Goal: Information Seeking & Learning: Learn about a topic

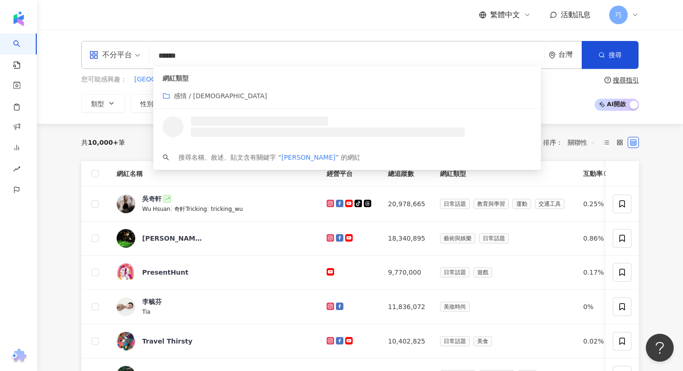
type input "*******"
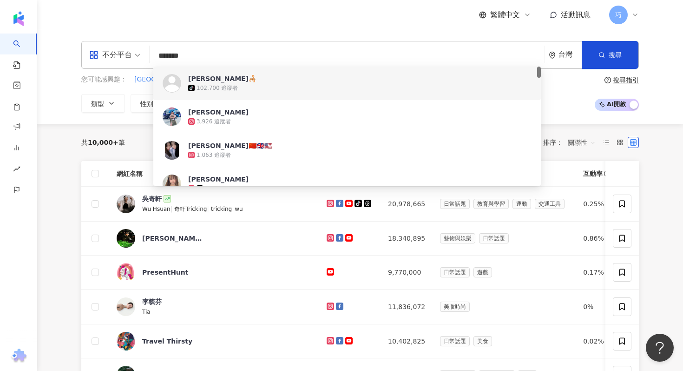
click at [287, 88] on div "tiktok-icon 102,700 追蹤者" at bounding box center [360, 87] width 344 height 9
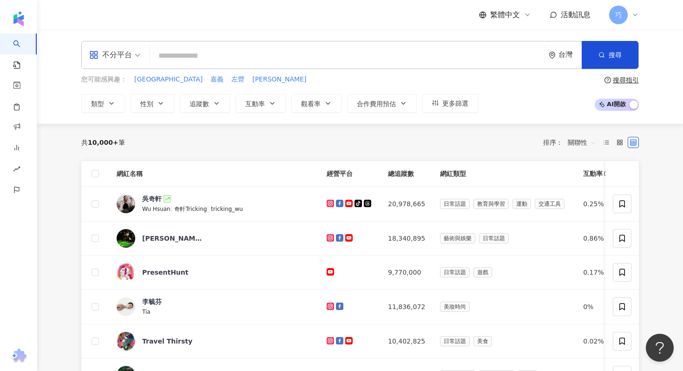
click at [249, 60] on input "search" at bounding box center [347, 56] width 388 height 18
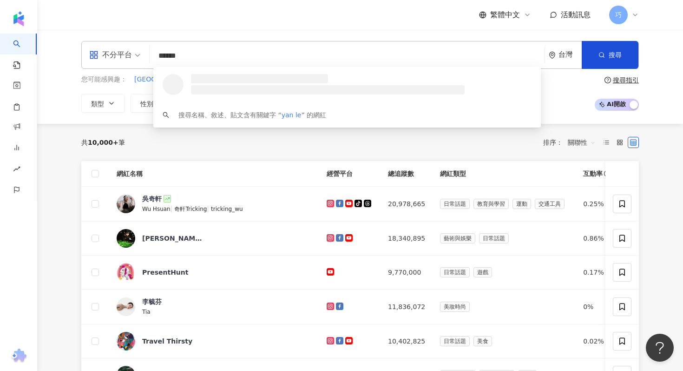
type input "*******"
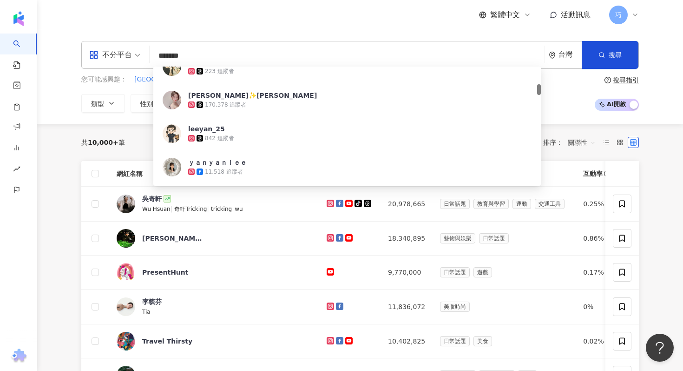
scroll to position [192, 0]
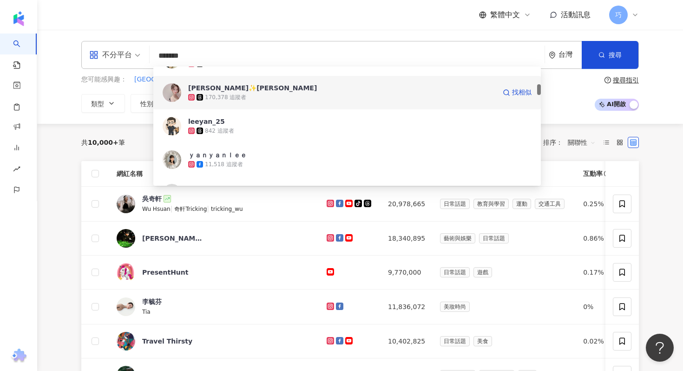
click at [277, 91] on span "[PERSON_NAME]✨[PERSON_NAME]" at bounding box center [342, 87] width 308 height 9
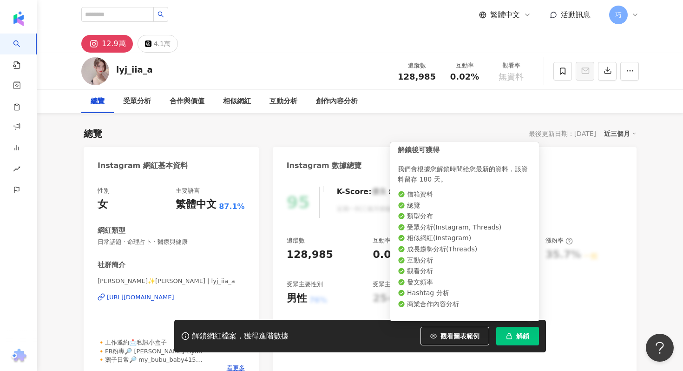
click at [508, 332] on icon "button" at bounding box center [509, 335] width 7 height 7
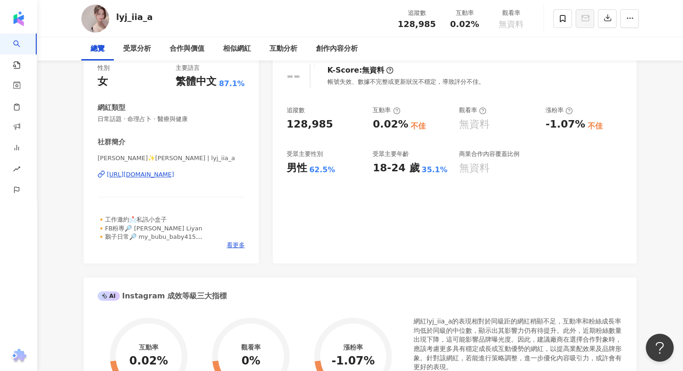
scroll to position [28, 0]
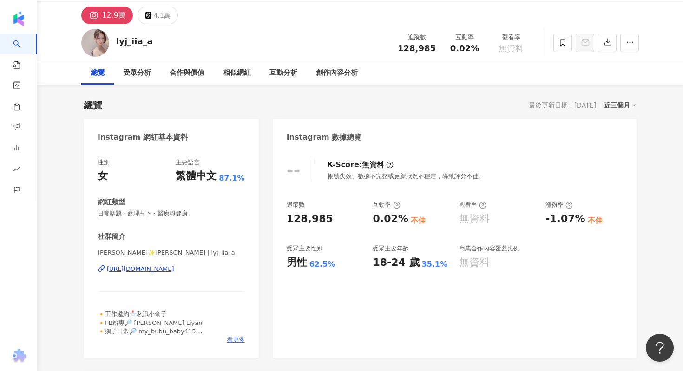
click at [238, 336] on span "看更多" at bounding box center [236, 339] width 18 height 8
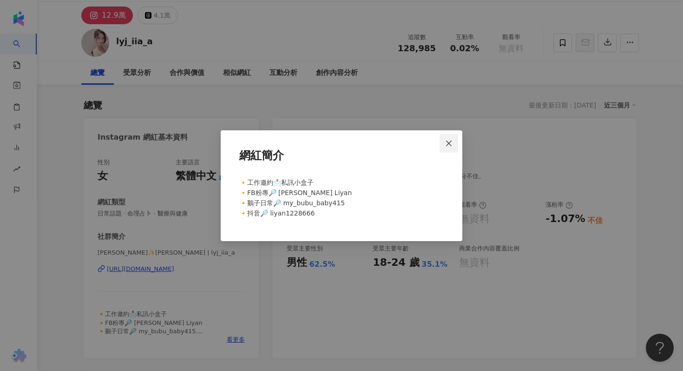
click at [451, 143] on icon "close" at bounding box center [448, 142] width 7 height 7
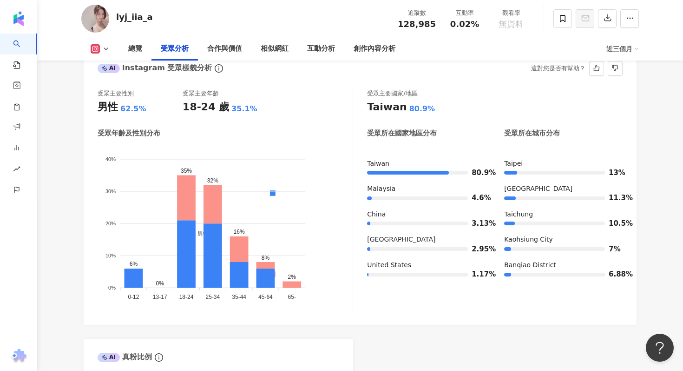
scroll to position [830, 0]
